Goal: Transaction & Acquisition: Book appointment/travel/reservation

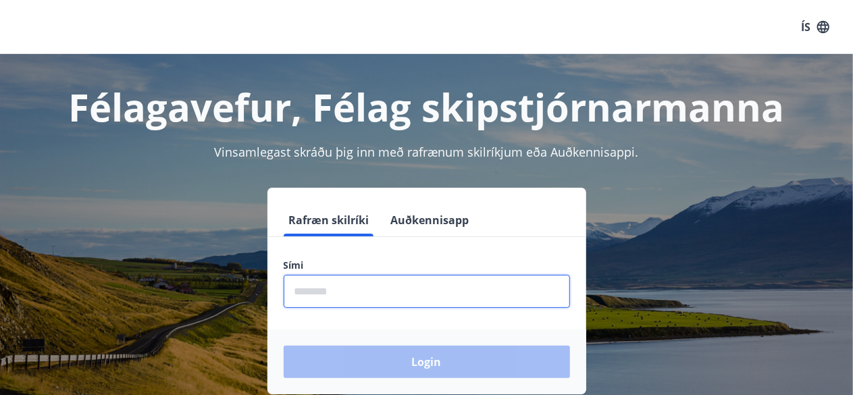
click at [372, 295] on input "phone" at bounding box center [427, 291] width 286 height 33
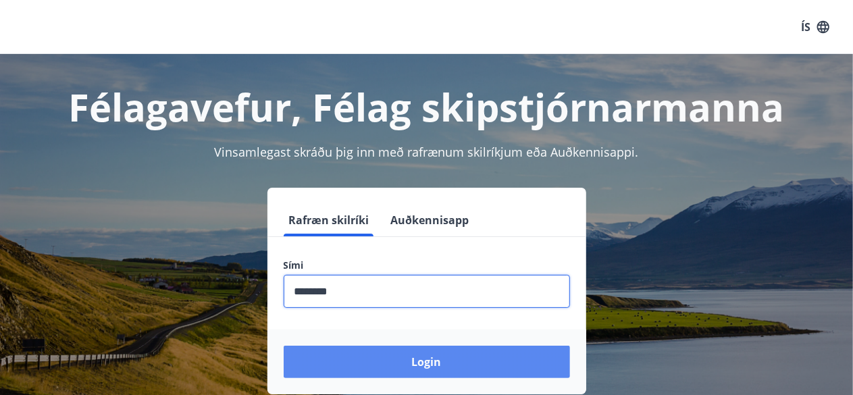
type input "********"
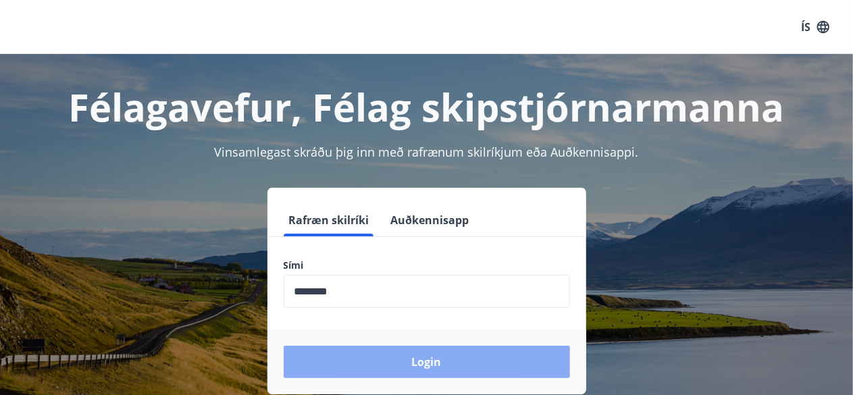
click at [436, 357] on button "Login" at bounding box center [427, 362] width 286 height 32
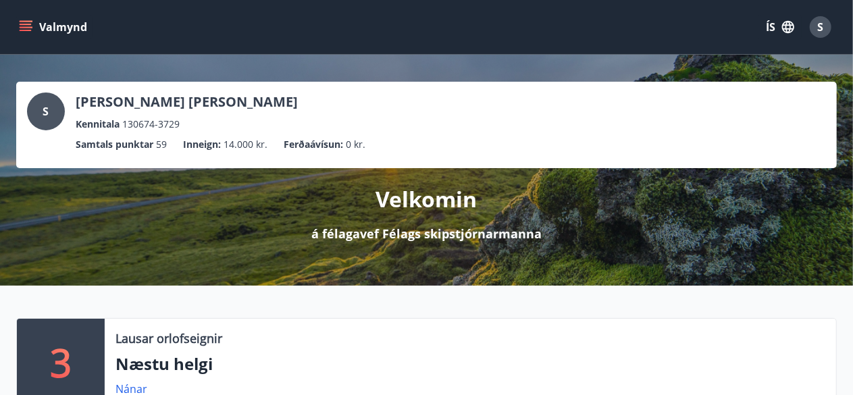
click at [30, 29] on icon "menu" at bounding box center [26, 27] width 14 height 14
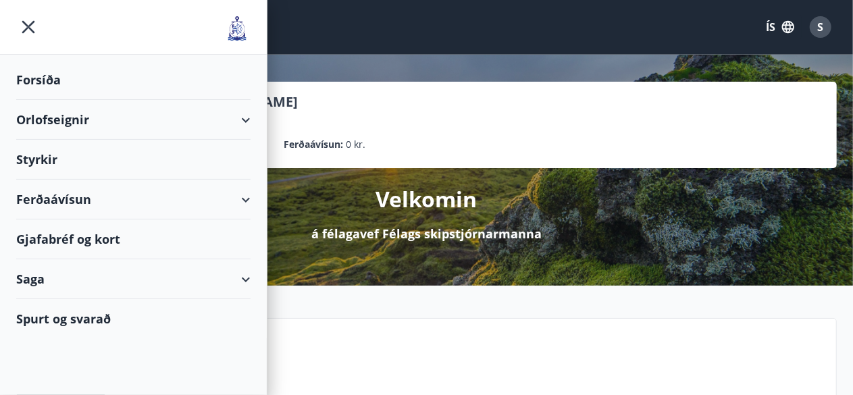
click at [68, 120] on div "Orlofseignir" at bounding box center [133, 120] width 234 height 40
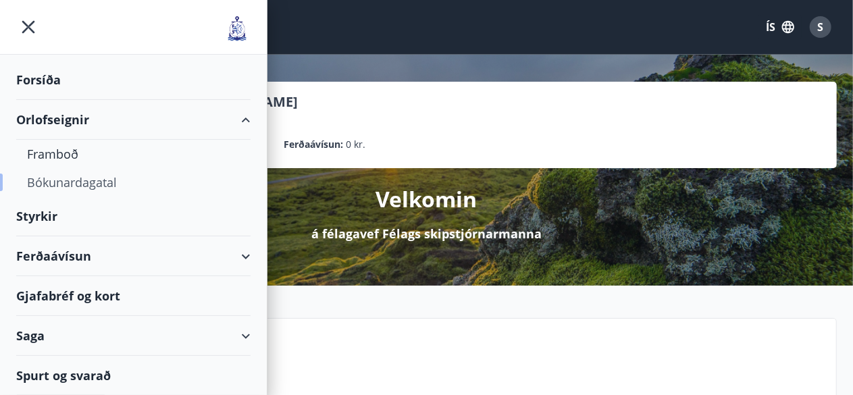
click at [94, 179] on div "Bókunardagatal" at bounding box center [133, 182] width 213 height 28
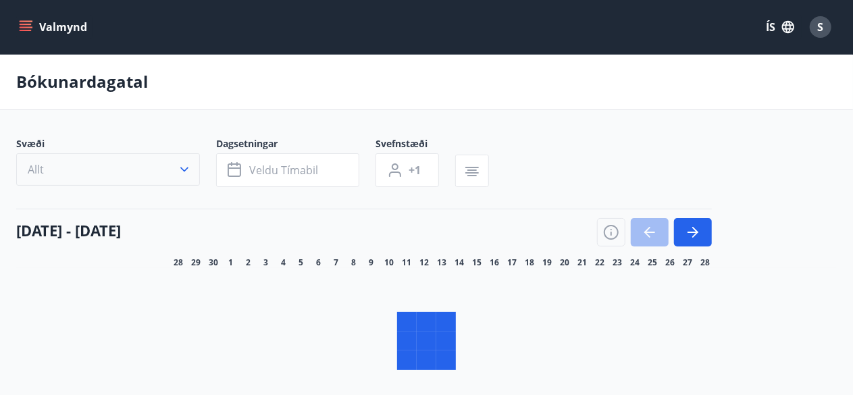
click at [184, 171] on button "Allt" at bounding box center [108, 169] width 184 height 32
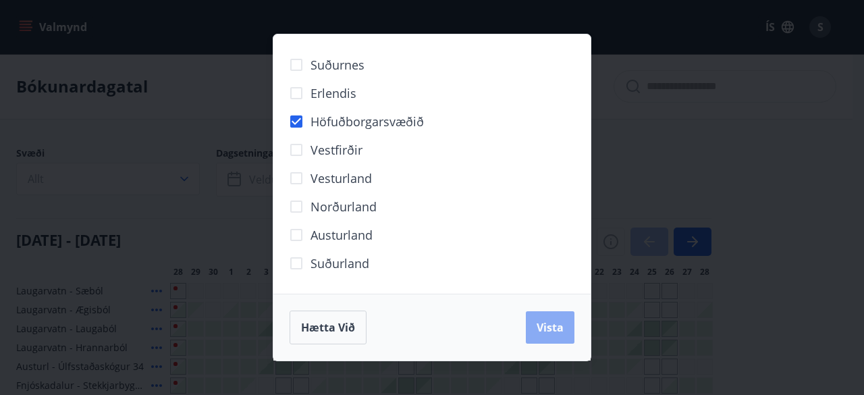
click at [546, 330] on span "Vista" at bounding box center [550, 327] width 27 height 15
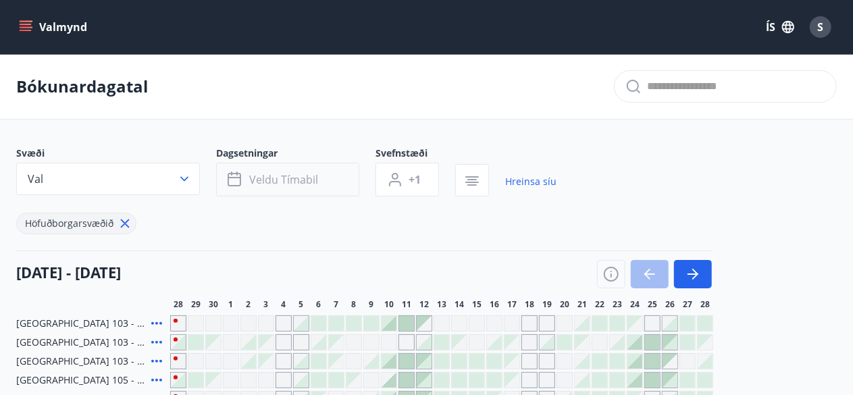
click at [330, 176] on button "Veldu tímabil" at bounding box center [287, 180] width 143 height 34
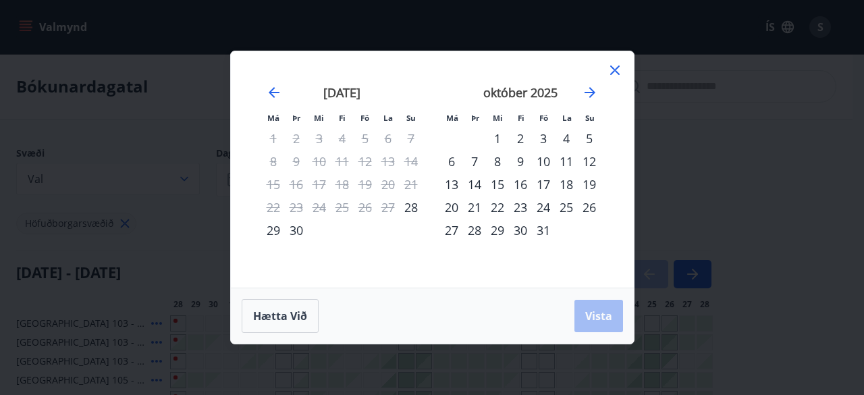
click at [498, 181] on div "15" at bounding box center [497, 184] width 23 height 23
click at [589, 182] on div "19" at bounding box center [589, 184] width 23 height 23
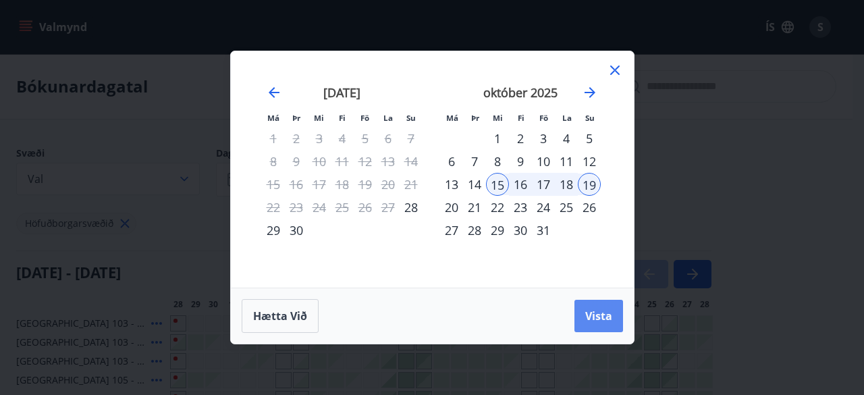
click at [592, 317] on span "Vista" at bounding box center [598, 316] width 27 height 15
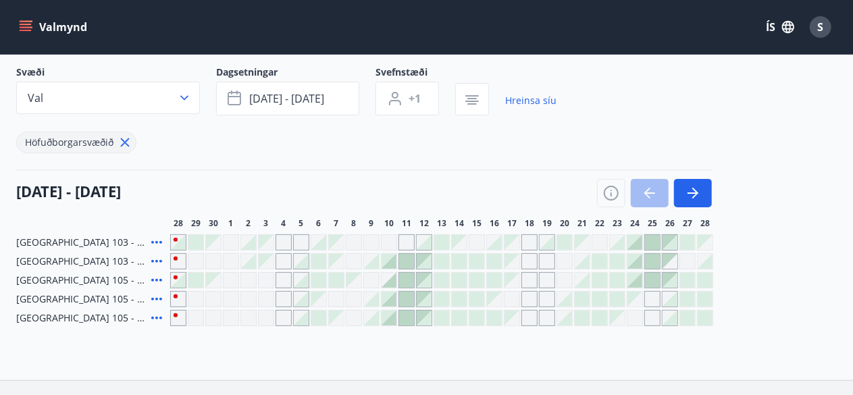
scroll to position [108, 0]
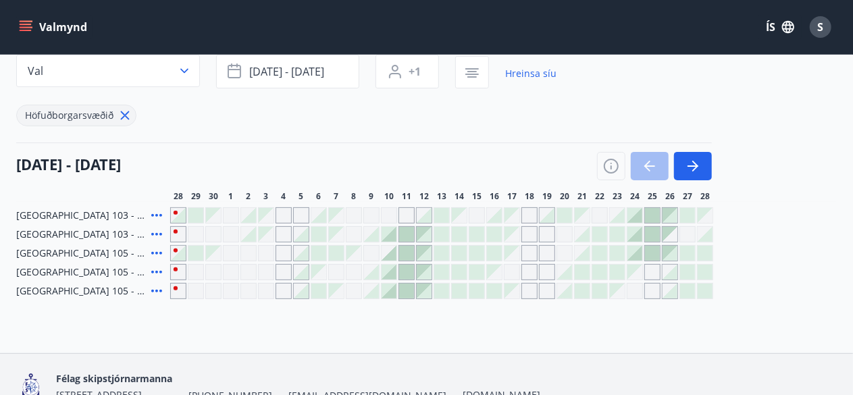
click at [157, 230] on icon at bounding box center [157, 234] width 16 height 16
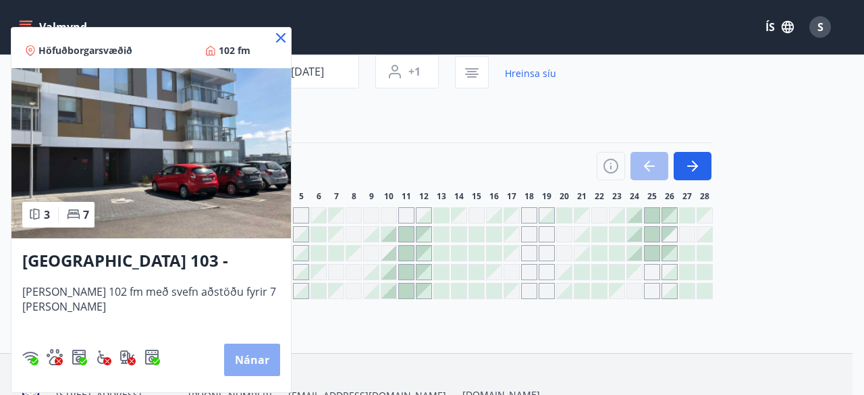
click at [243, 353] on button "Nánar" at bounding box center [252, 360] width 56 height 32
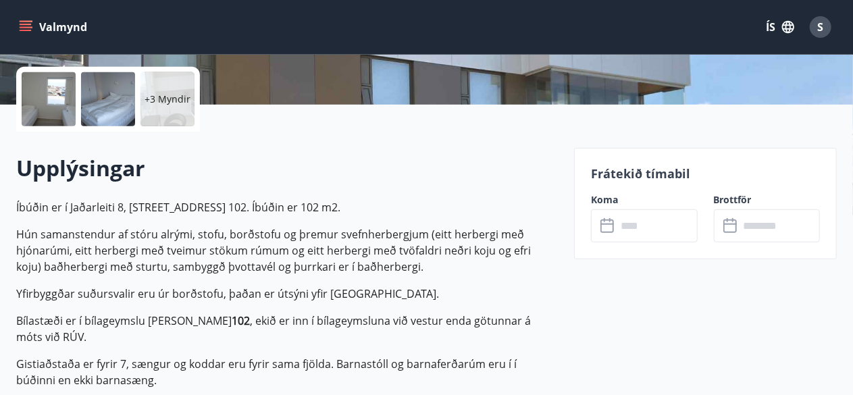
scroll to position [324, 0]
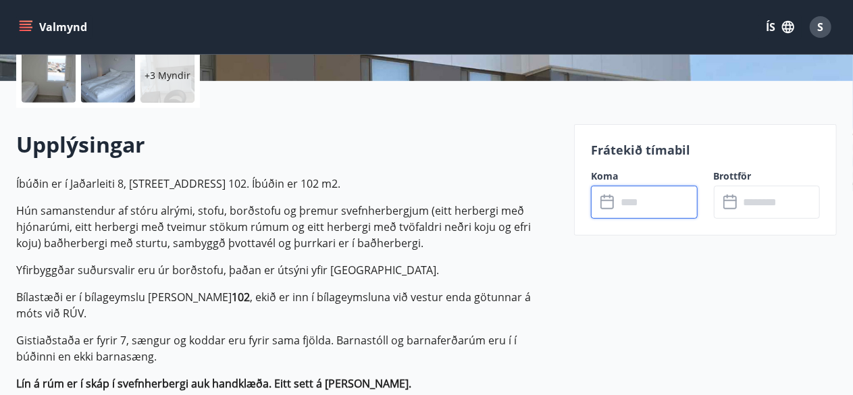
click at [629, 210] on input "text" at bounding box center [657, 202] width 81 height 33
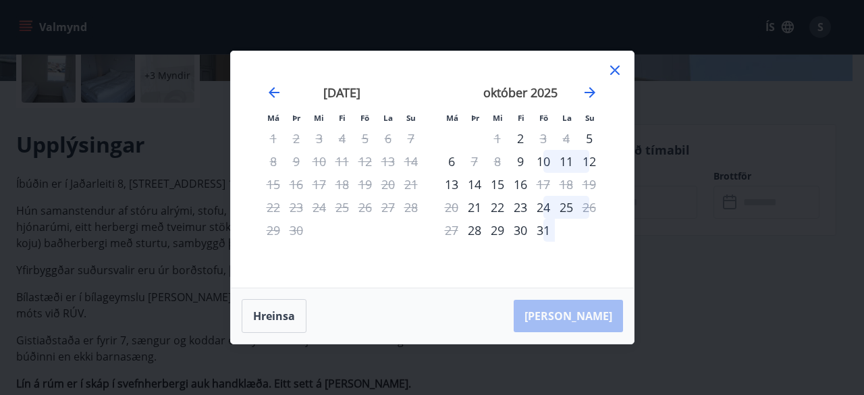
click at [619, 70] on icon at bounding box center [615, 70] width 16 height 16
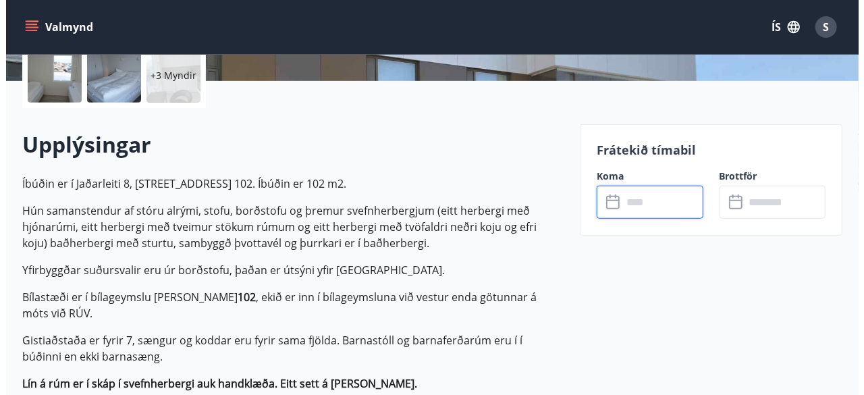
scroll to position [108, 0]
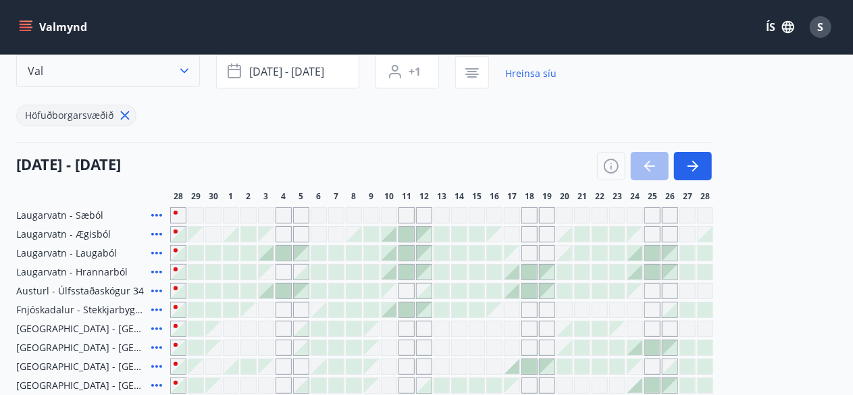
click at [182, 70] on icon "button" at bounding box center [184, 71] width 8 height 5
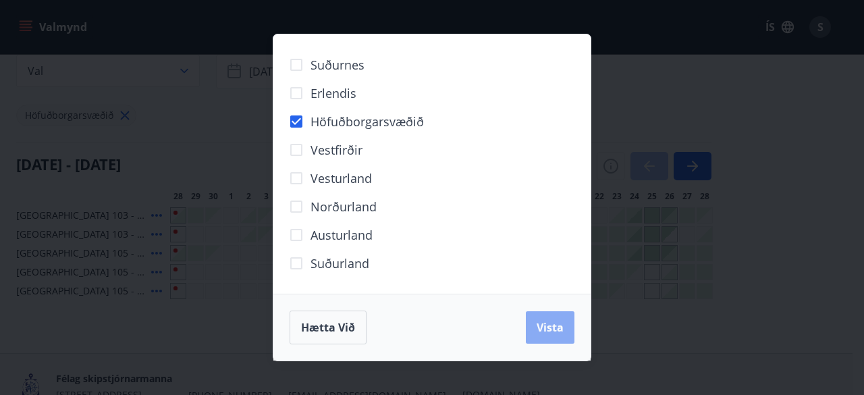
click at [551, 323] on span "Vista" at bounding box center [550, 327] width 27 height 15
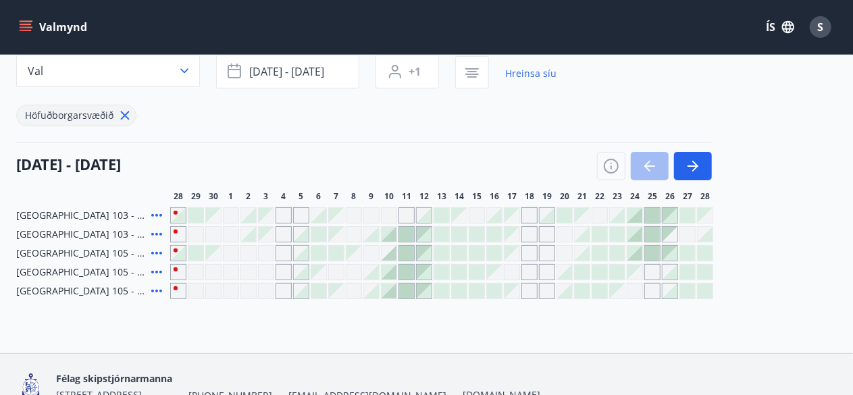
click at [475, 234] on div at bounding box center [476, 234] width 15 height 15
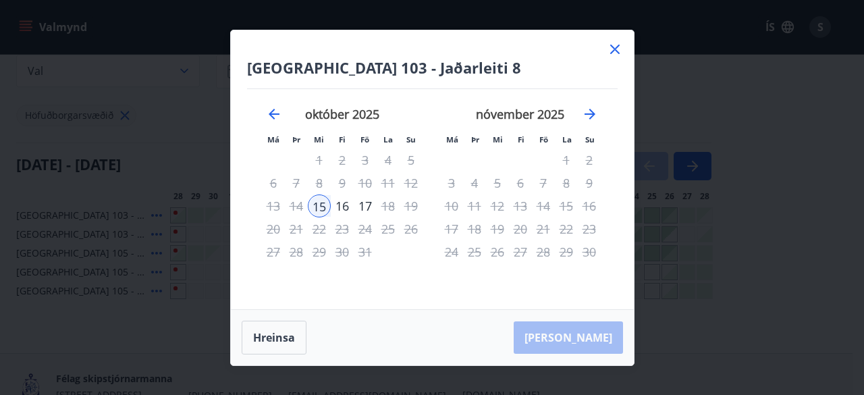
click at [315, 206] on div "15" at bounding box center [319, 205] width 23 height 23
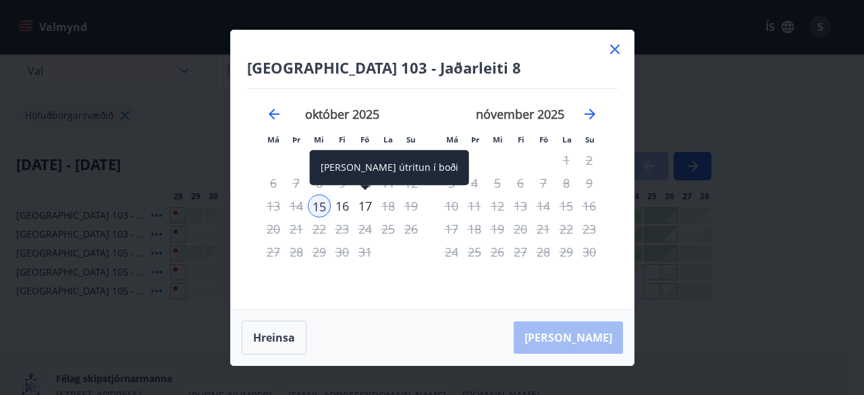
click at [364, 206] on div "17" at bounding box center [365, 205] width 23 height 23
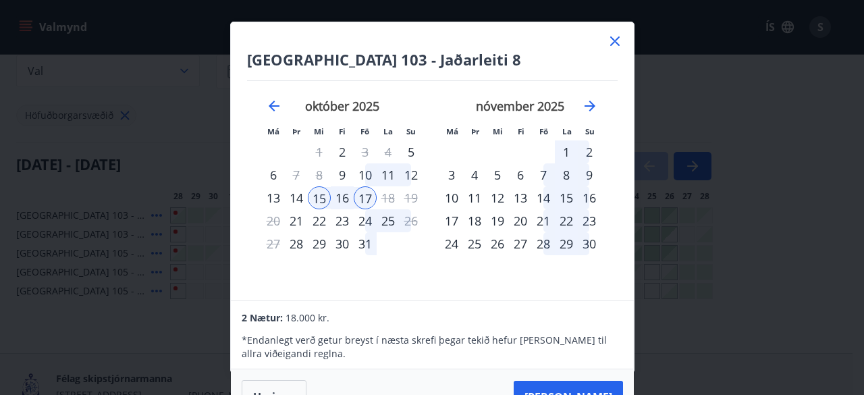
click at [592, 316] on div "2 Nætur: 18.000 kr." at bounding box center [432, 317] width 381 height 16
click at [585, 386] on button "Taka Frá" at bounding box center [568, 397] width 109 height 32
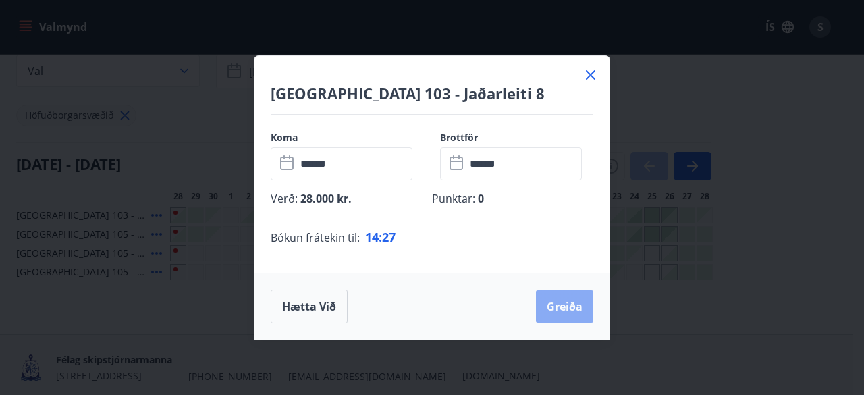
click at [560, 298] on button "Greiða" at bounding box center [564, 306] width 57 height 32
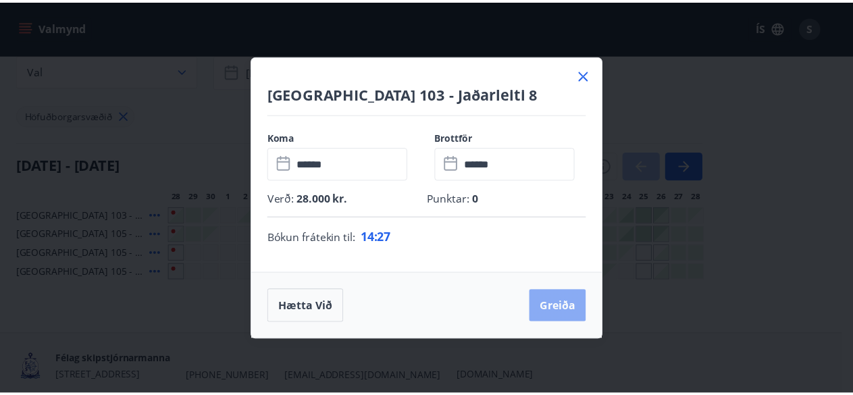
scroll to position [1, 0]
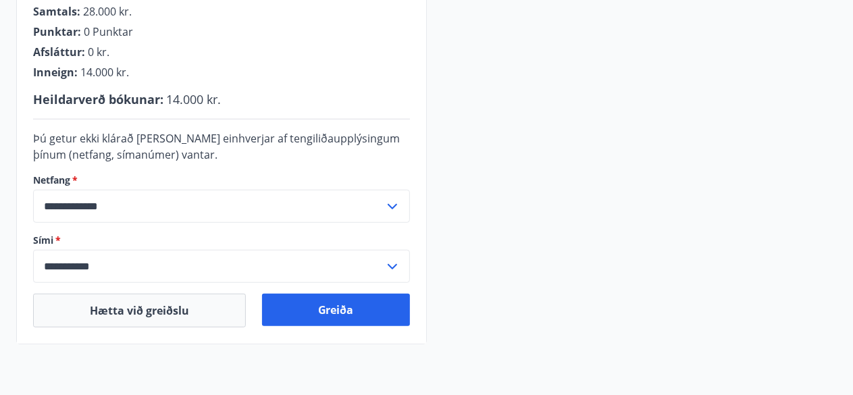
scroll to position [407, 0]
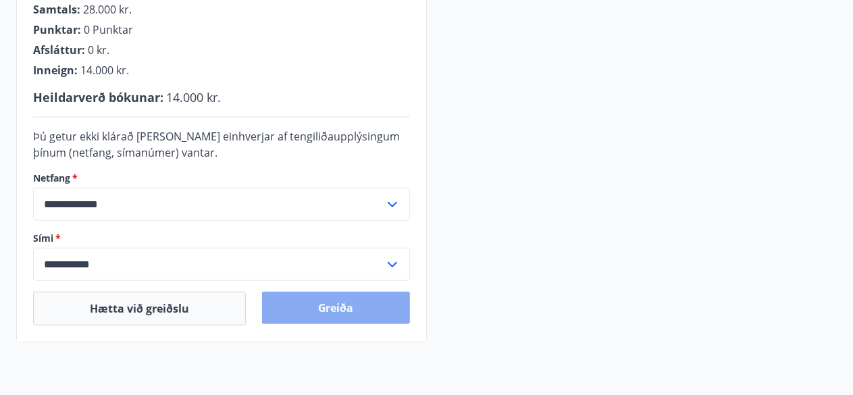
click at [330, 310] on button "Greiða" at bounding box center [336, 308] width 148 height 32
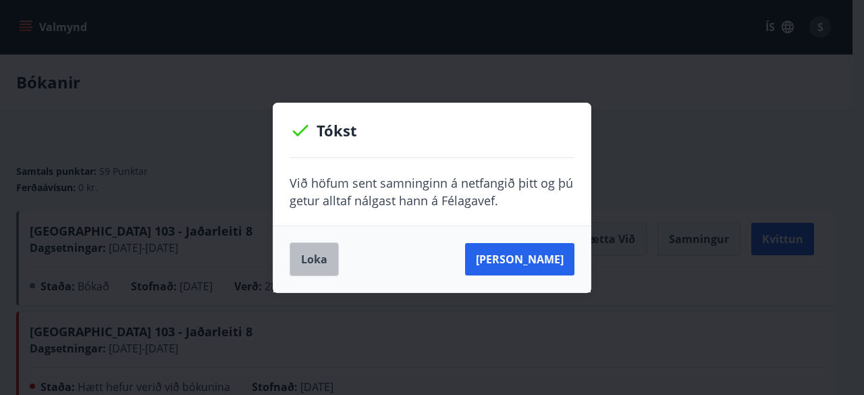
click at [311, 255] on button "Loka" at bounding box center [314, 259] width 49 height 34
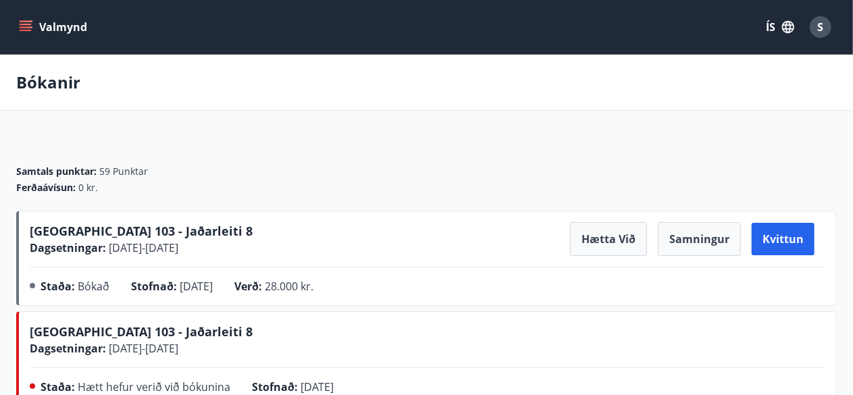
click at [294, 101] on div "Bókanir" at bounding box center [426, 83] width 853 height 56
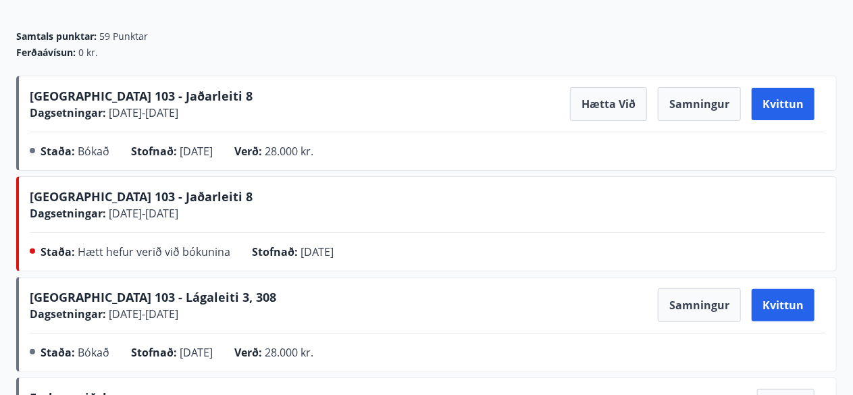
scroll to position [108, 0]
